Goal: Information Seeking & Learning: Understand process/instructions

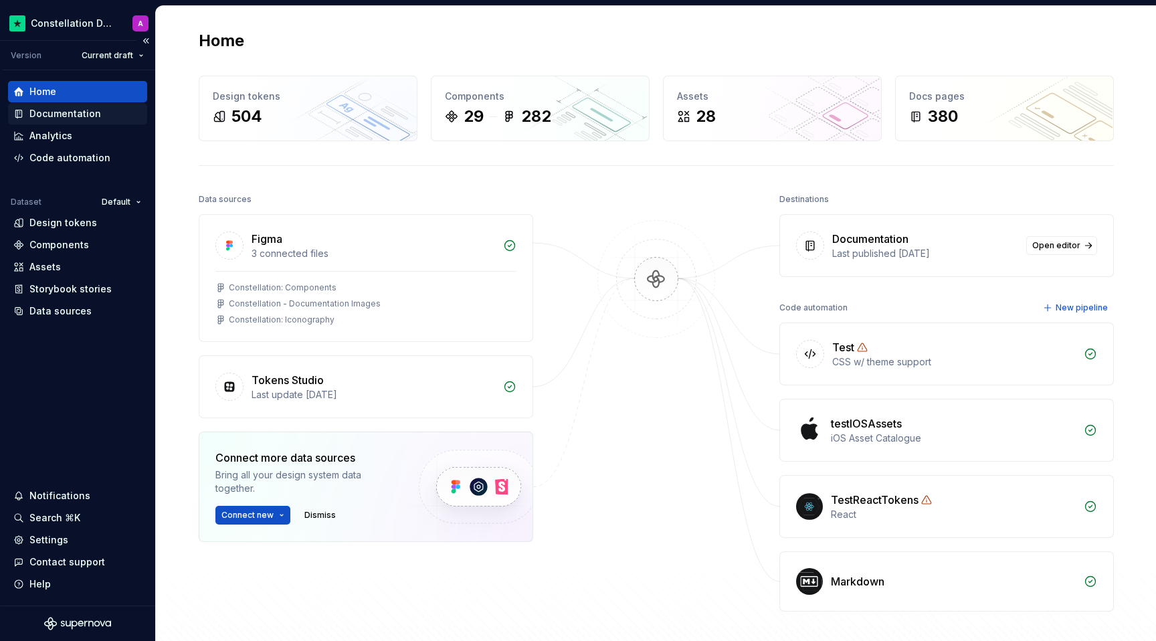
click at [86, 113] on div "Documentation" at bounding box center [65, 113] width 72 height 13
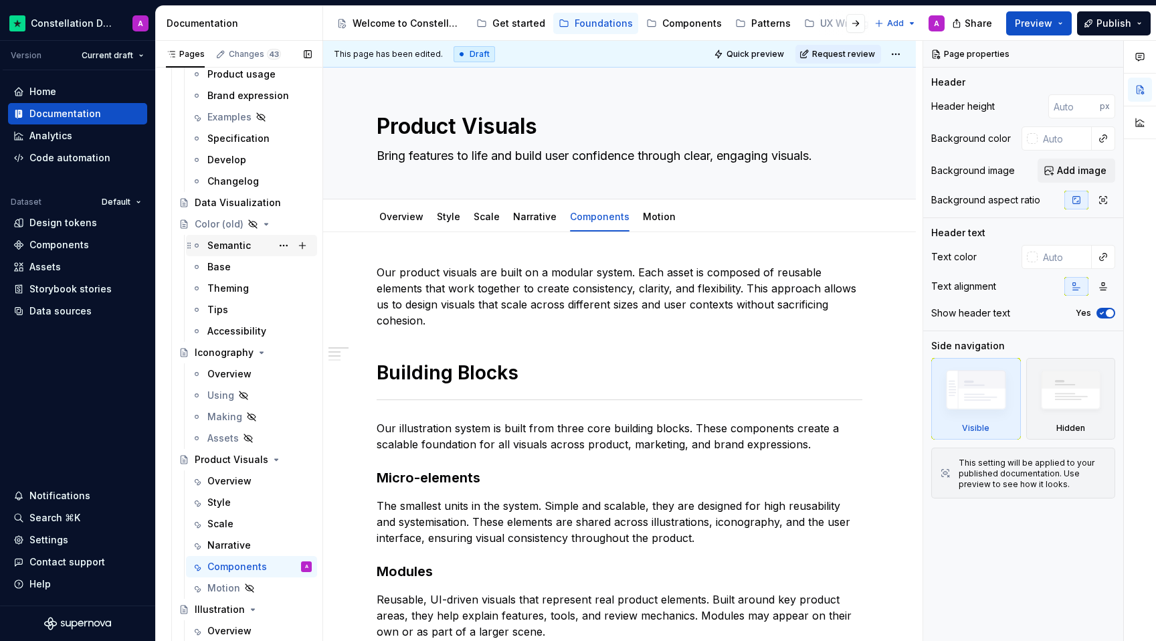
scroll to position [1319, 0]
click at [224, 516] on div "Scale" at bounding box center [220, 522] width 26 height 13
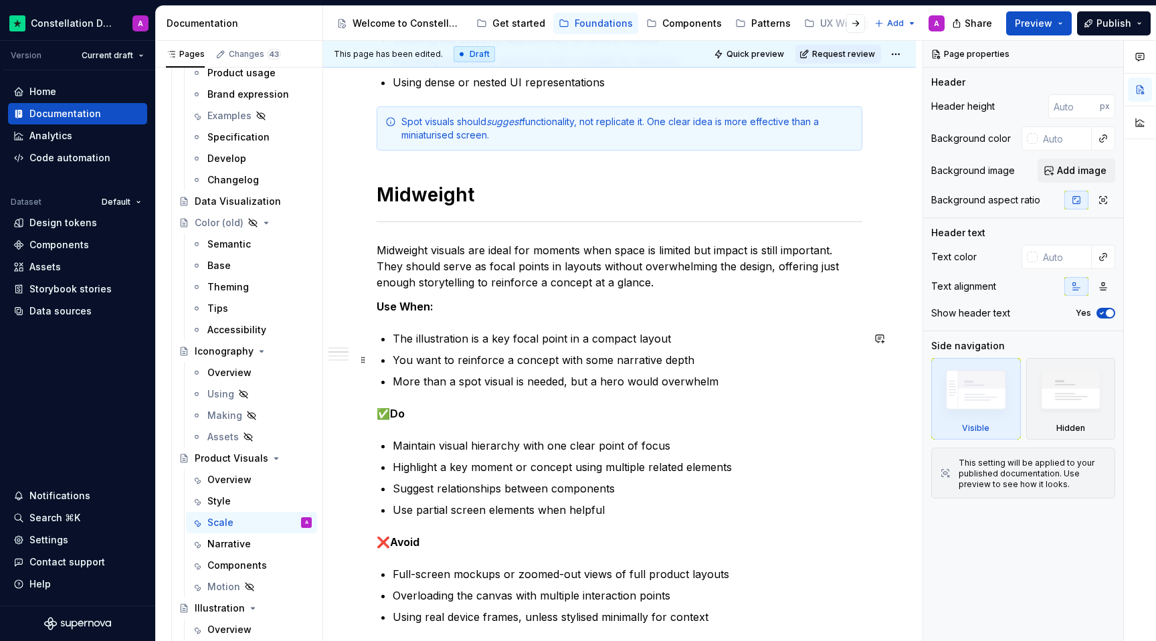
scroll to position [780, 0]
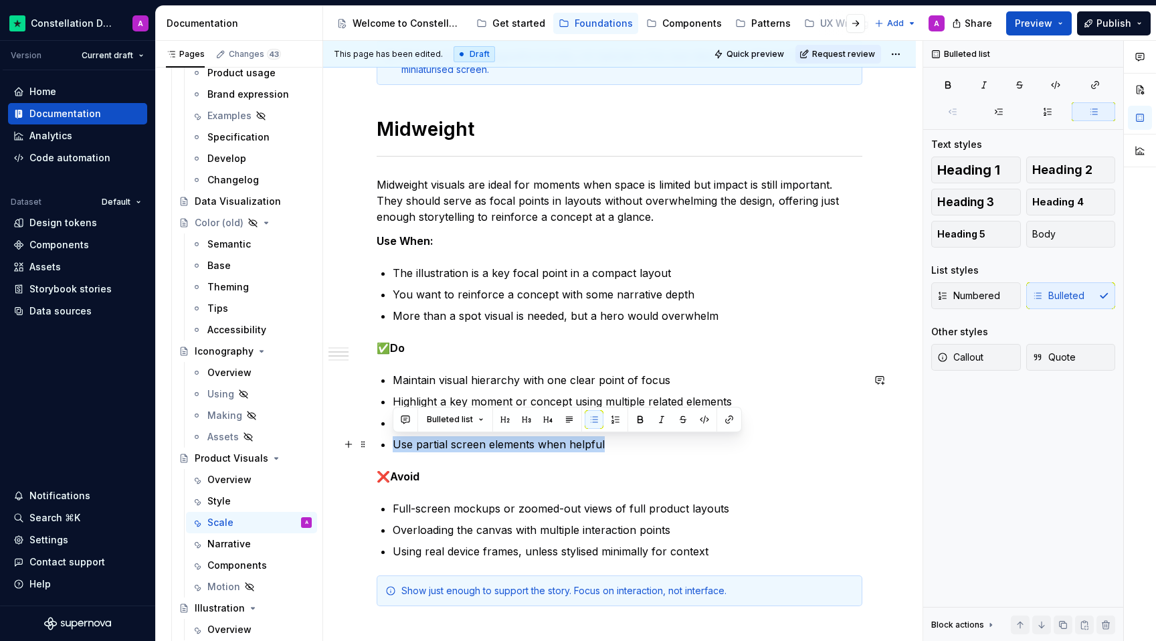
drag, startPoint x: 615, startPoint y: 445, endPoint x: 380, endPoint y: 439, distance: 234.8
click at [380, 439] on div "Scale plays a foundational role in ensuring consistency and flexibility across …" at bounding box center [620, 439] width 486 height 1911
copy p "Use partial screen elements when helpful"
click at [394, 400] on p "Highlight a key moment or concept using multiple related elements" at bounding box center [627, 401] width 469 height 16
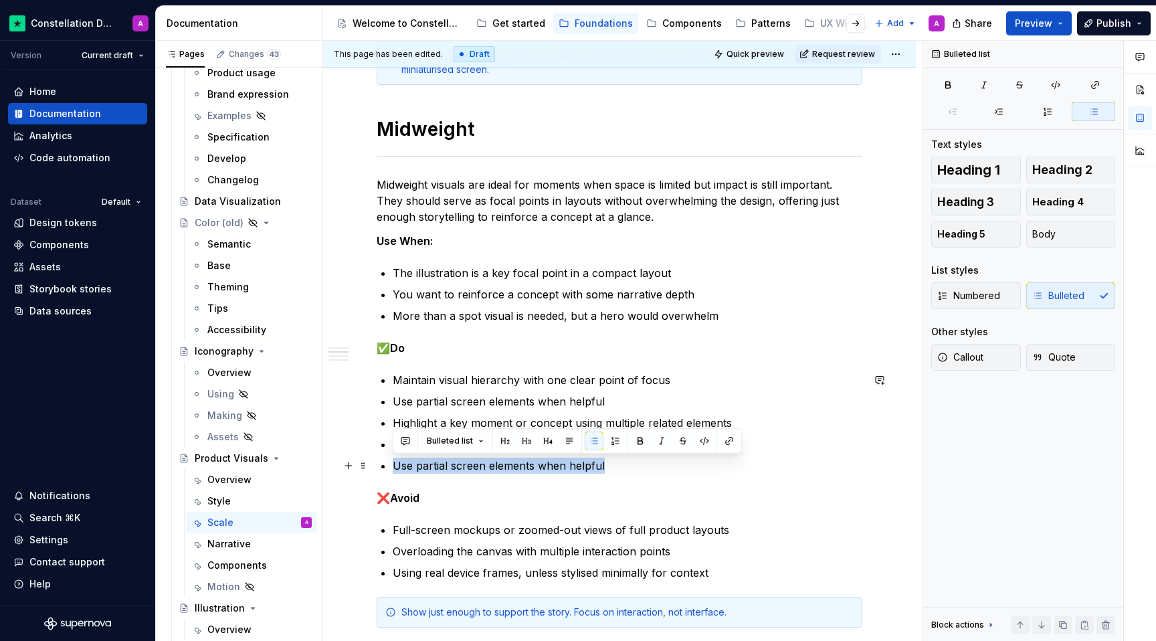
drag, startPoint x: 605, startPoint y: 467, endPoint x: 386, endPoint y: 463, distance: 218.7
click at [393, 463] on li "Use partial screen elements when helpful" at bounding box center [627, 465] width 469 height 16
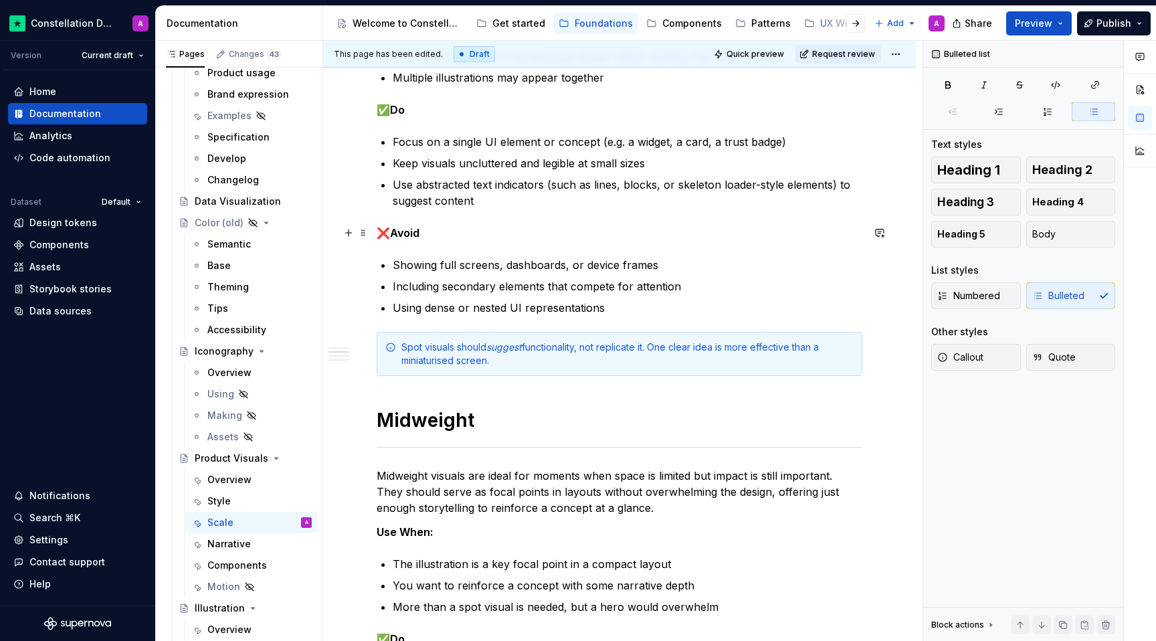
scroll to position [352, 0]
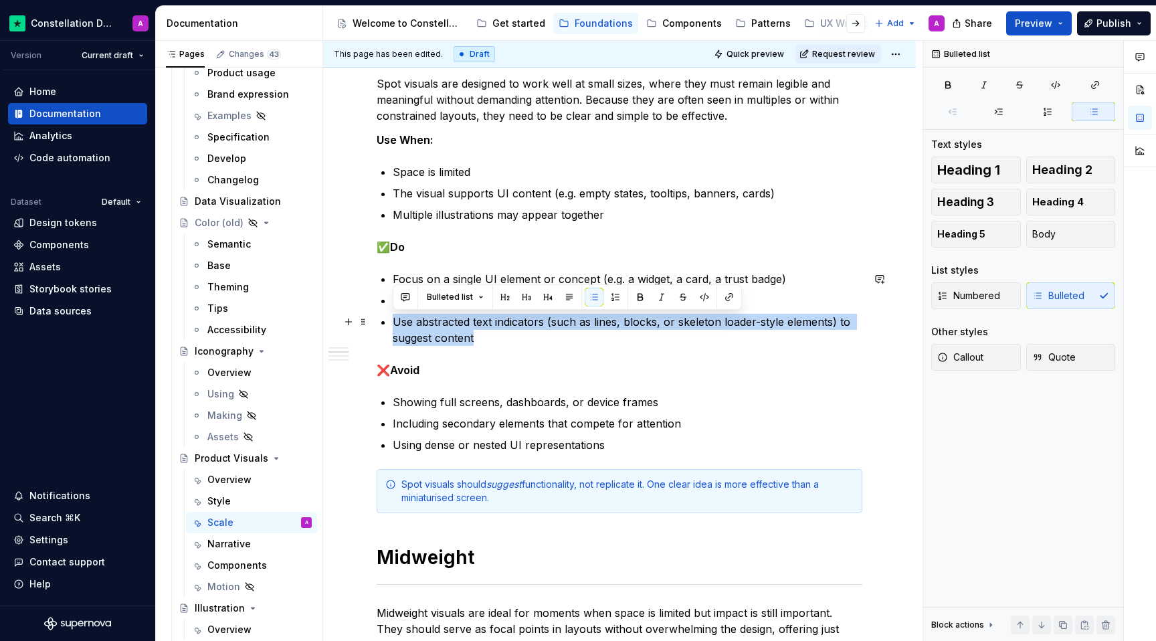
type textarea "*"
drag, startPoint x: 492, startPoint y: 333, endPoint x: 385, endPoint y: 321, distance: 107.0
click at [393, 321] on li "Use abstracted text indicators (such as lines, blocks, or skeleton loader-style…" at bounding box center [627, 330] width 469 height 32
copy p "Use abstracted text indicators (such as lines, blocks, or skeleton loader-style…"
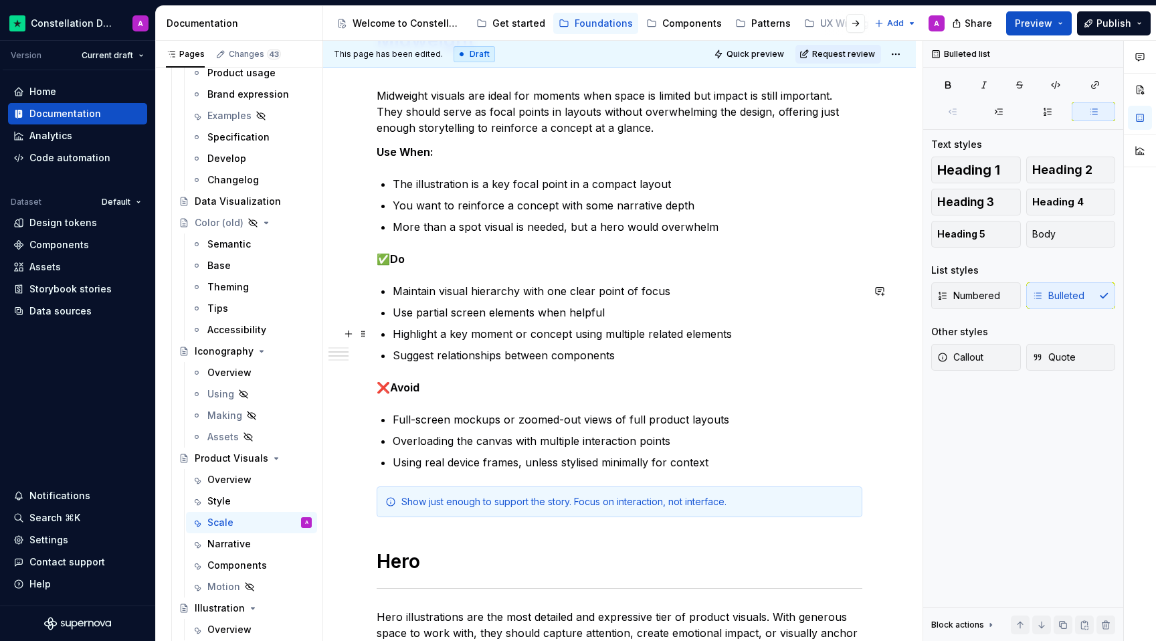
scroll to position [879, 0]
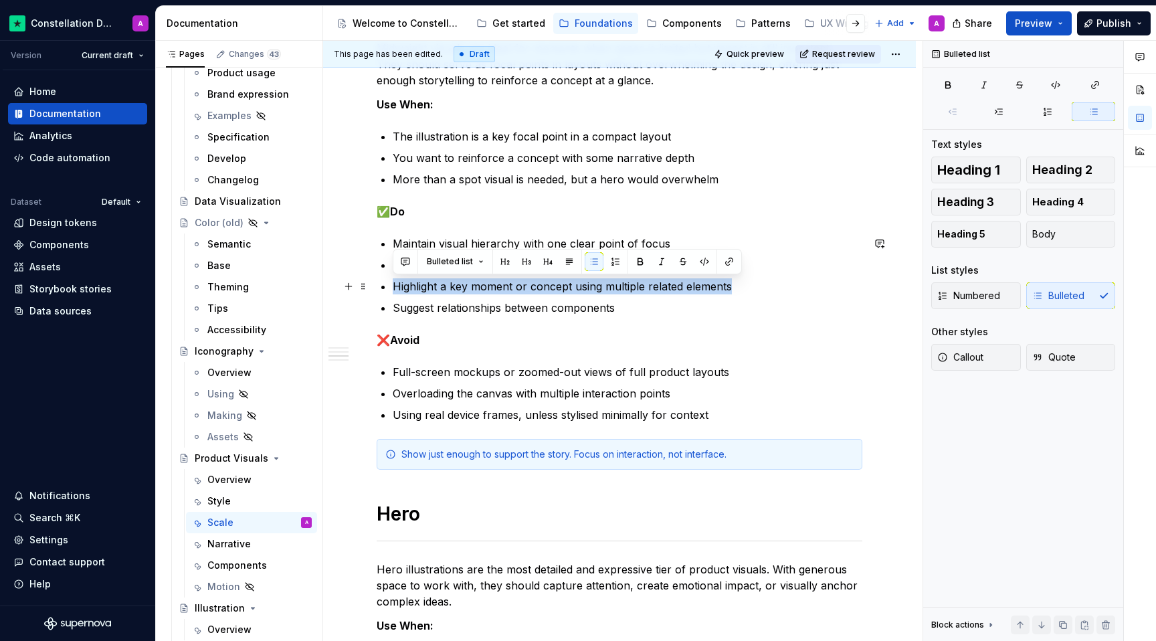
drag, startPoint x: 735, startPoint y: 286, endPoint x: 388, endPoint y: 284, distance: 347.1
click at [388, 284] on div "Scale plays a foundational role in ensuring consistency and flexibility across …" at bounding box center [620, 322] width 486 height 1874
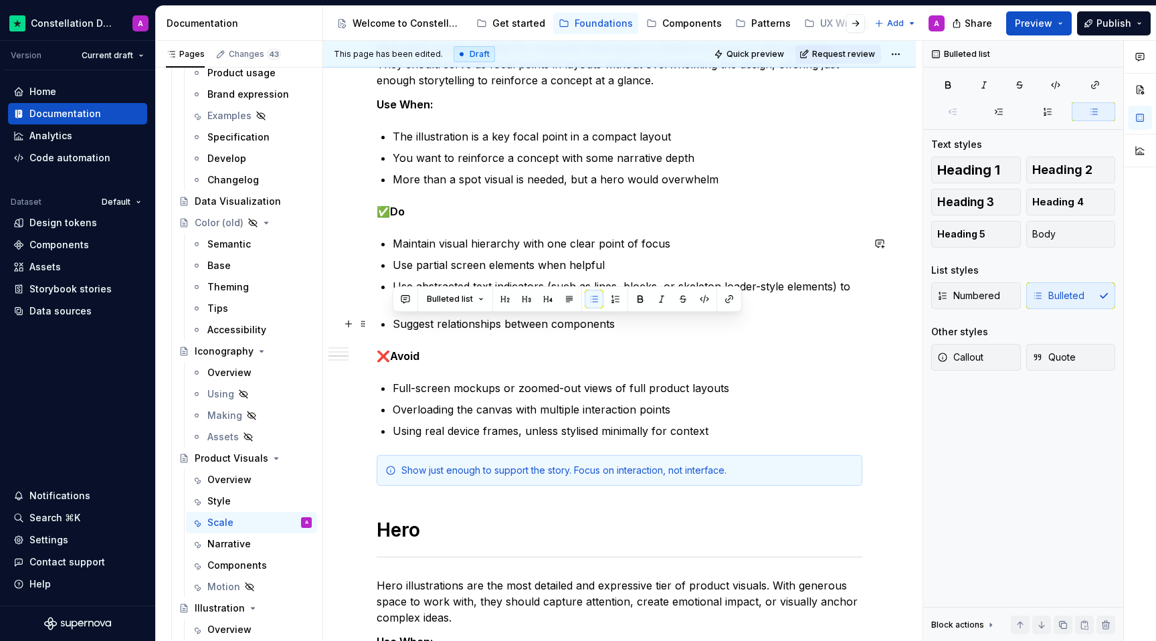
drag, startPoint x: 631, startPoint y: 325, endPoint x: 375, endPoint y: 325, distance: 255.5
click at [375, 325] on div "Scale plays a foundational role in ensuring consistency and flexibility across …" at bounding box center [619, 418] width 593 height 2130
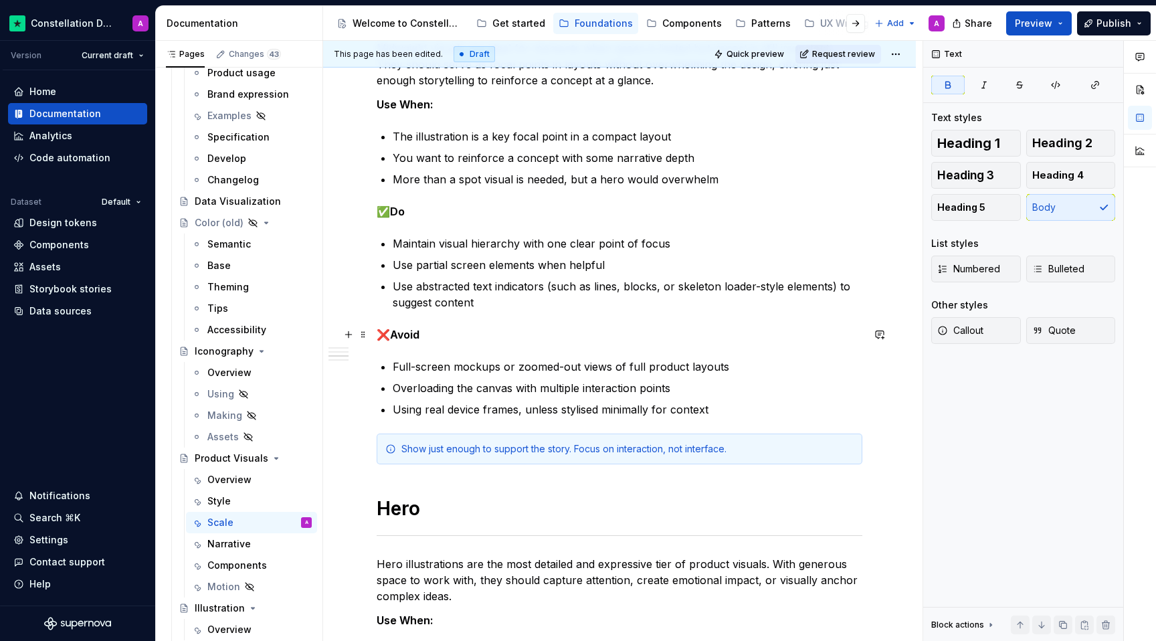
click at [815, 336] on p "❌ Avoid" at bounding box center [620, 334] width 486 height 16
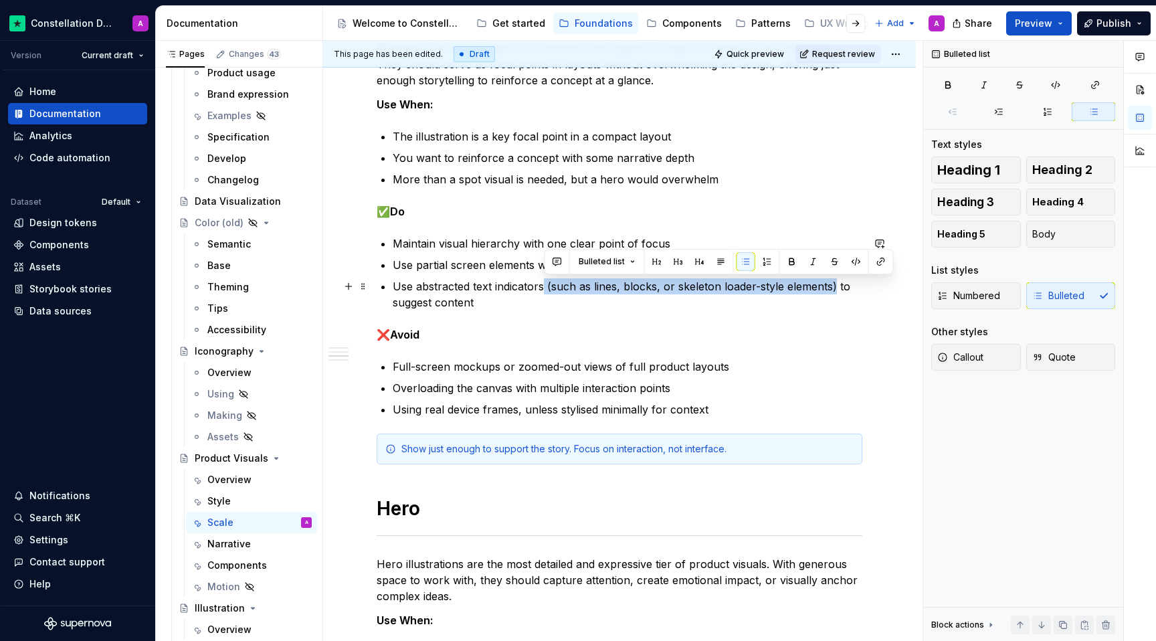
drag, startPoint x: 834, startPoint y: 284, endPoint x: 544, endPoint y: 282, distance: 289.6
click at [544, 282] on p "Use abstracted text indicators (such as lines, blocks, or skeleton loader-style…" at bounding box center [627, 294] width 469 height 32
paste div
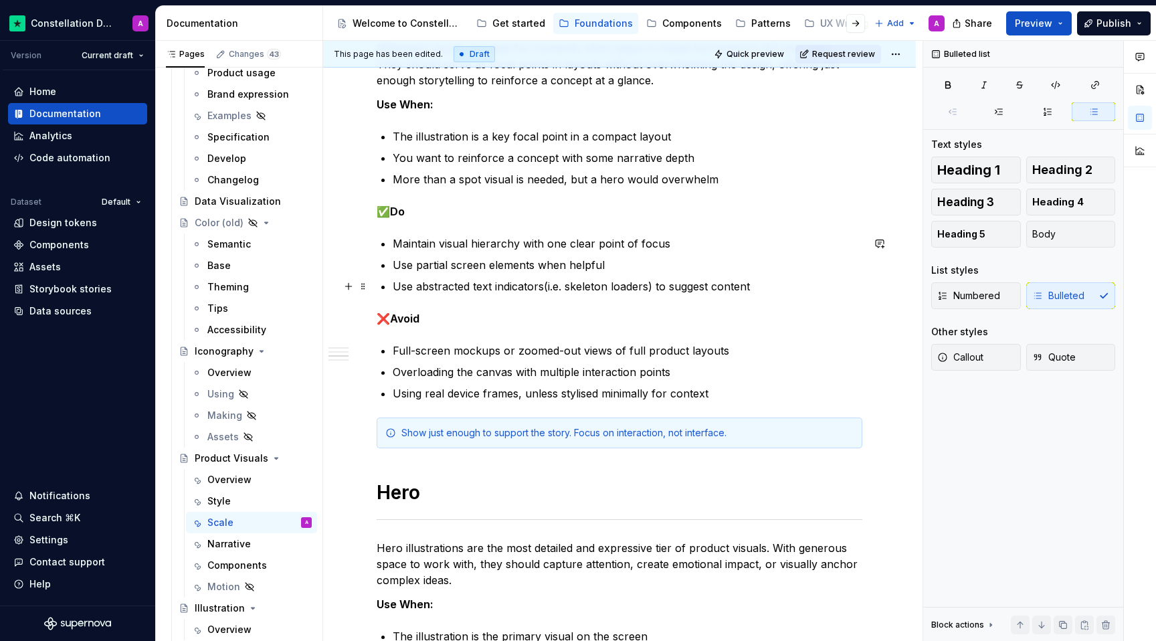
click at [544, 288] on p "Use abstracted text indicators(i.e. skeleton loaders) to suggest content" at bounding box center [627, 286] width 469 height 16
click at [668, 329] on div "Scale plays a foundational role in ensuring consistency and flexibility across …" at bounding box center [620, 311] width 486 height 1853
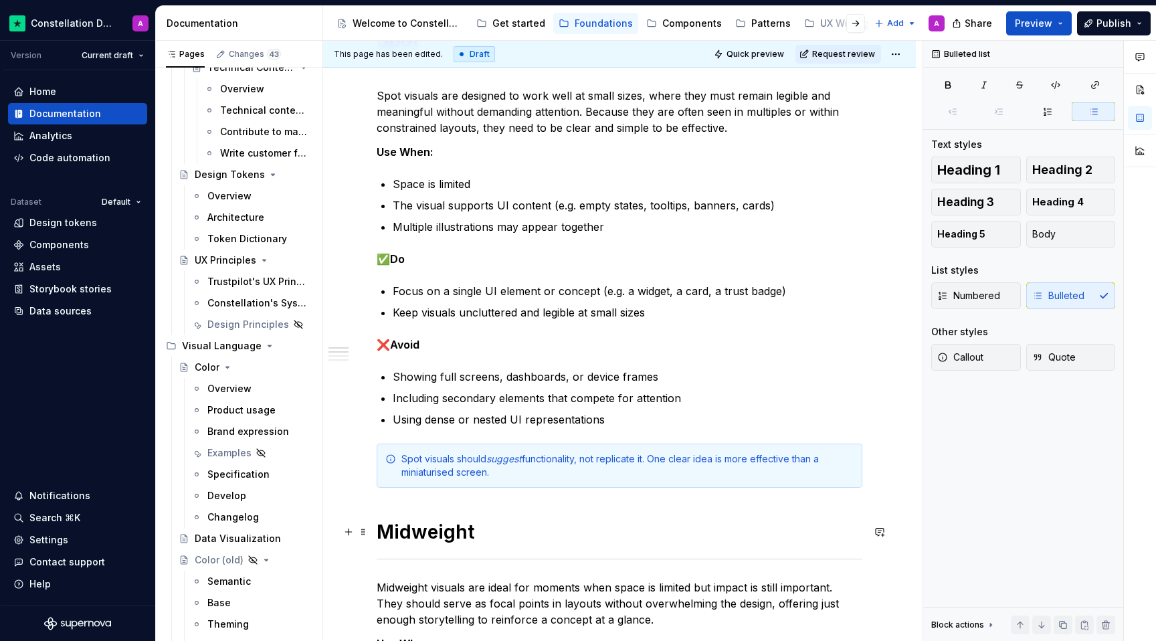
scroll to position [339, 0]
type textarea "*"
